Goal: Task Accomplishment & Management: Manage account settings

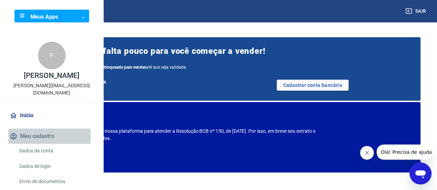
click at [38, 144] on button "Meu cadastro" at bounding box center [51, 136] width 87 height 15
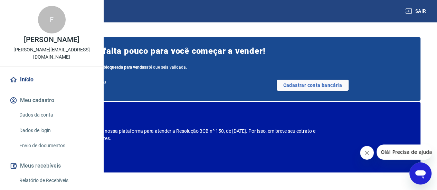
scroll to position [69, 0]
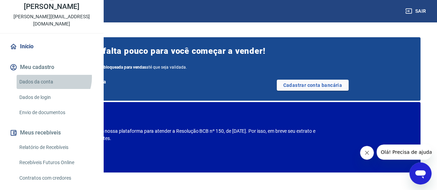
click at [51, 89] on link "Dados da conta" at bounding box center [56, 82] width 78 height 14
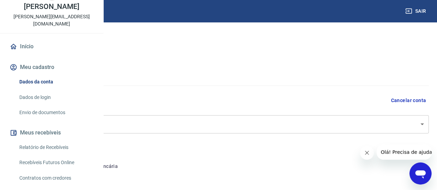
select select "SP"
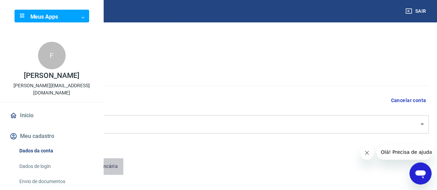
click at [124, 167] on button "Conta bancária" at bounding box center [95, 166] width 58 height 17
